Goal: Information Seeking & Learning: Compare options

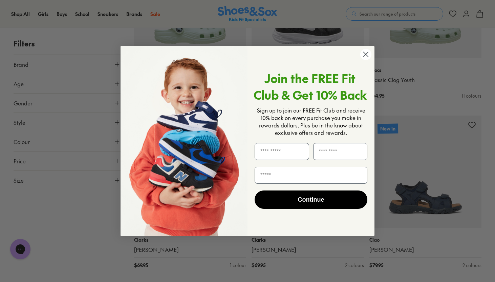
scroll to position [1616, 0]
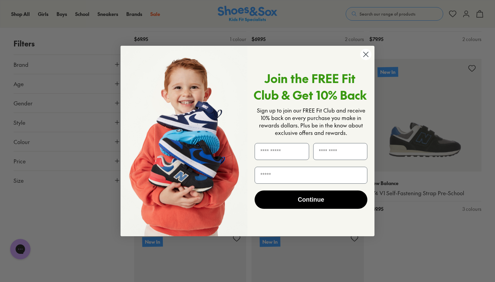
click at [370, 55] on circle "Close dialog" at bounding box center [365, 54] width 11 height 11
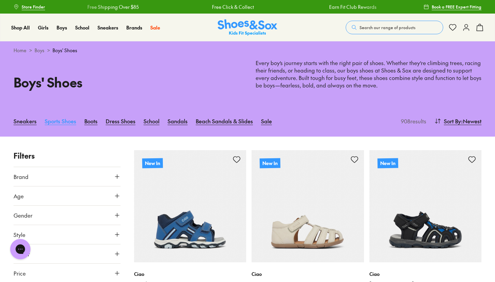
click at [50, 117] on link "Sports Shoes" at bounding box center [60, 120] width 31 height 15
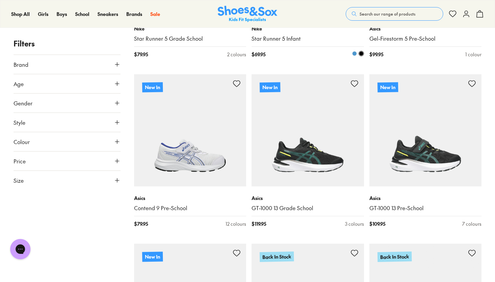
scroll to position [402, 0]
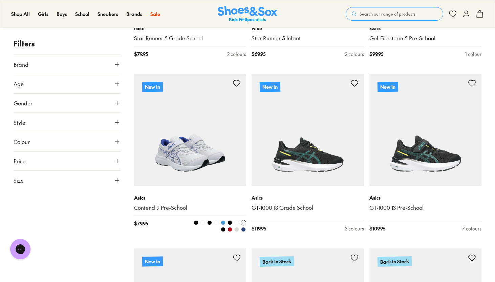
click at [193, 164] on img at bounding box center [190, 130] width 112 height 112
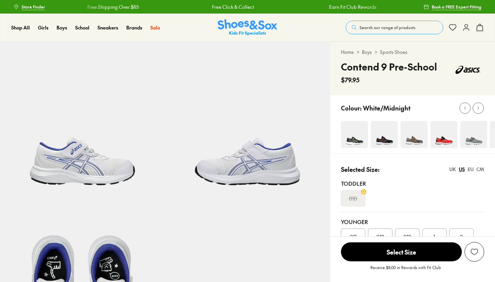
select select "*"
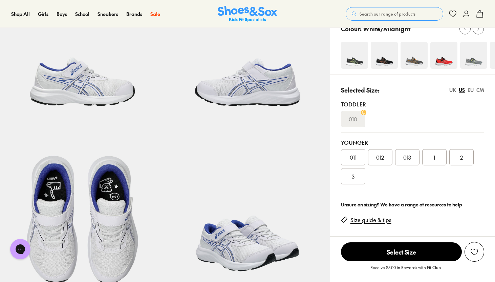
scroll to position [69, 0]
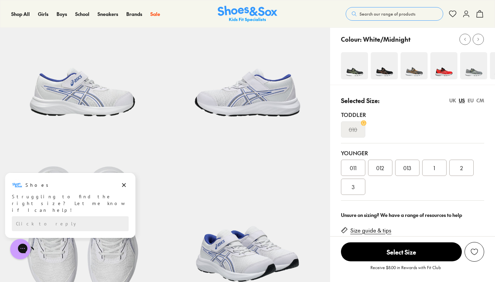
click at [385, 74] on img at bounding box center [384, 65] width 27 height 27
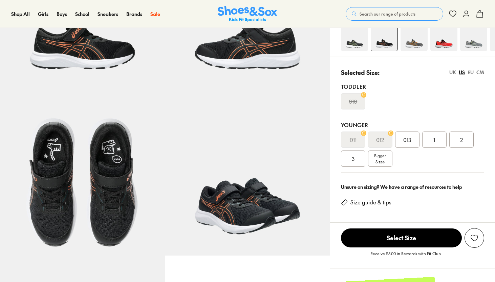
select select "*"
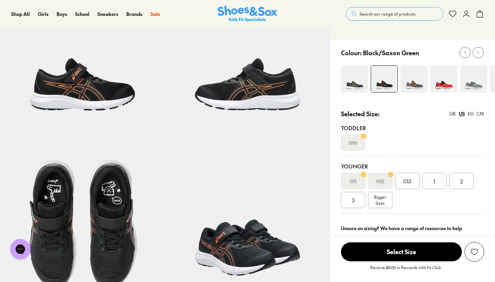
scroll to position [74, 0]
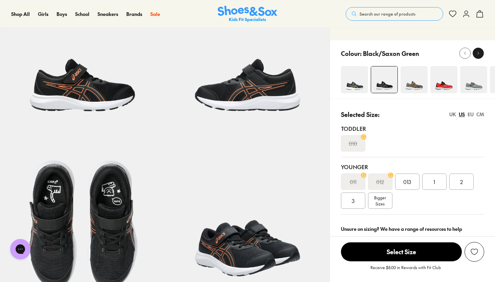
click at [480, 53] on icon at bounding box center [478, 53] width 5 height 5
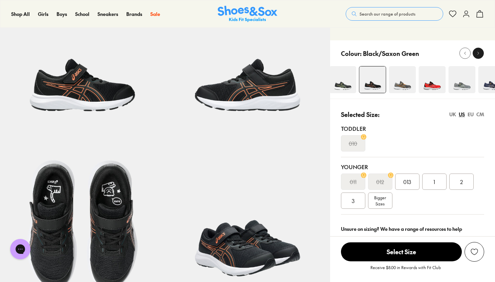
click at [480, 53] on icon at bounding box center [478, 53] width 5 height 5
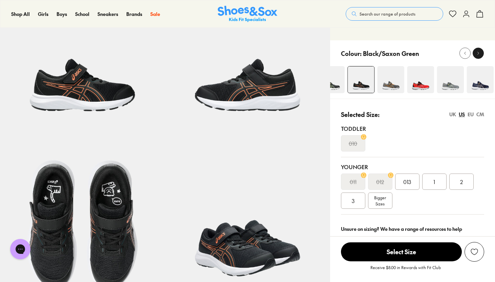
click at [480, 53] on icon at bounding box center [478, 53] width 5 height 5
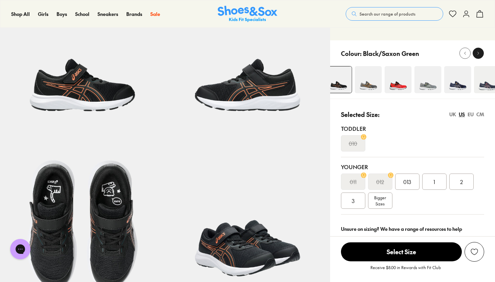
click at [480, 53] on icon at bounding box center [478, 53] width 5 height 5
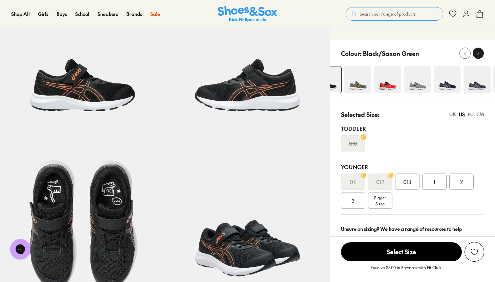
click at [480, 53] on icon at bounding box center [478, 53] width 5 height 5
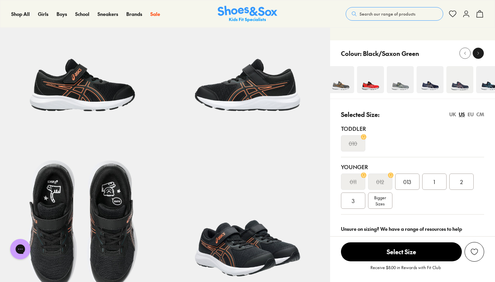
click at [480, 53] on icon at bounding box center [478, 53] width 5 height 5
click at [396, 91] on img at bounding box center [396, 79] width 27 height 27
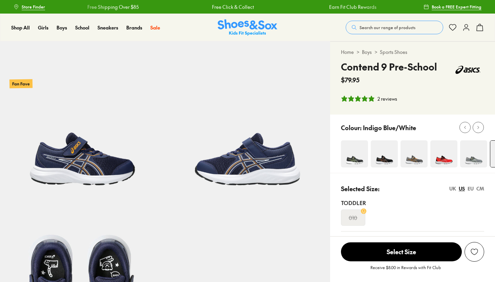
scroll to position [82, 0]
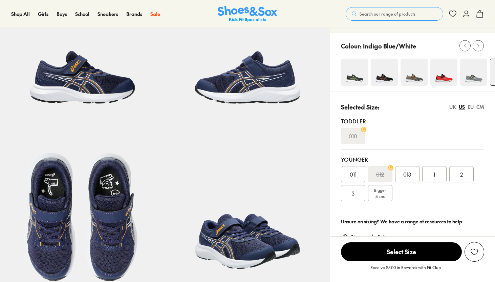
select select "*"
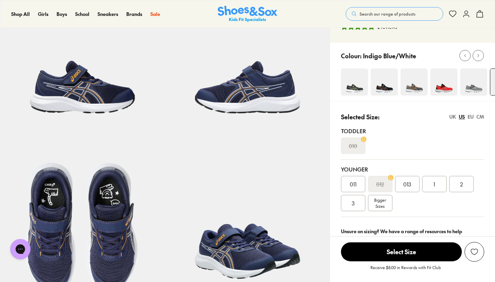
scroll to position [80, 0]
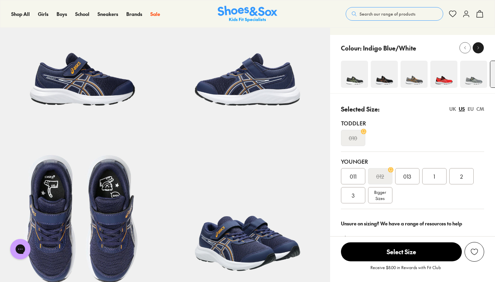
click at [479, 48] on icon at bounding box center [478, 47] width 5 height 5
click at [480, 50] on icon at bounding box center [478, 47] width 5 height 5
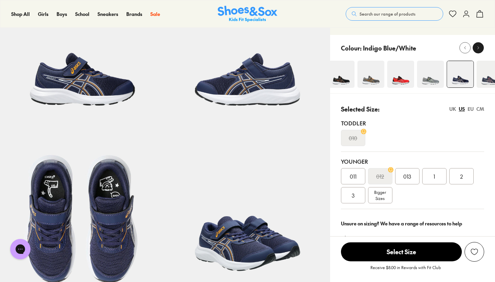
click at [480, 50] on icon at bounding box center [478, 47] width 5 height 5
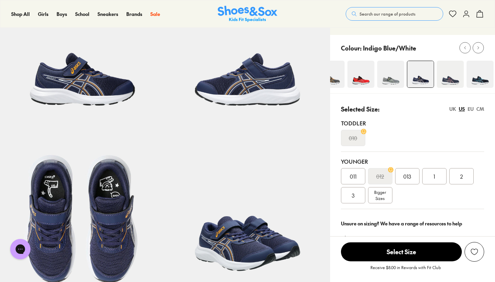
click at [456, 85] on img at bounding box center [450, 74] width 27 height 27
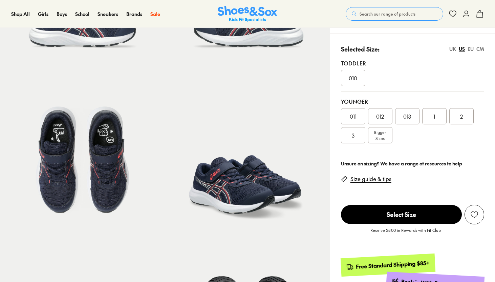
select select "*"
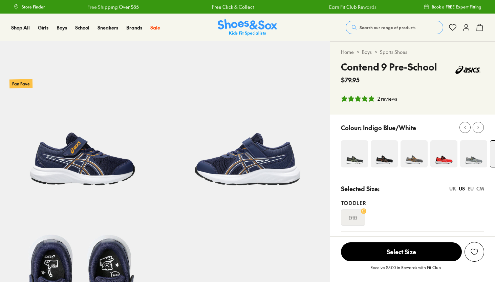
select select "*"
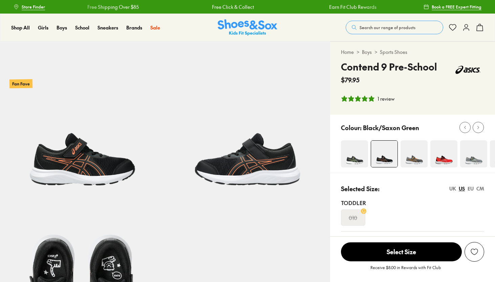
select select "*"
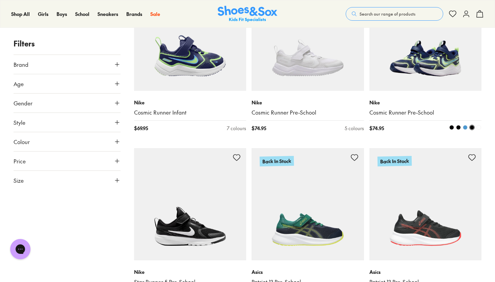
scroll to position [1260, 0]
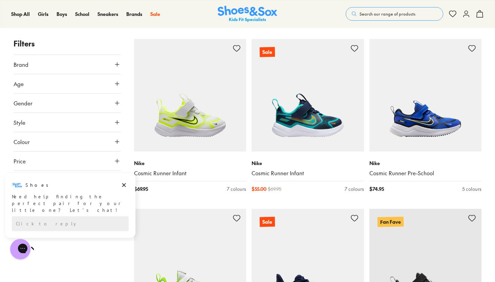
scroll to position [2639, 0]
